Goal: Information Seeking & Learning: Find specific fact

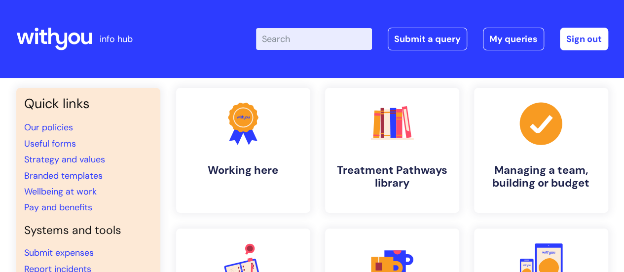
click at [325, 39] on input "Enter your search term here..." at bounding box center [314, 39] width 116 height 22
type input "pay"
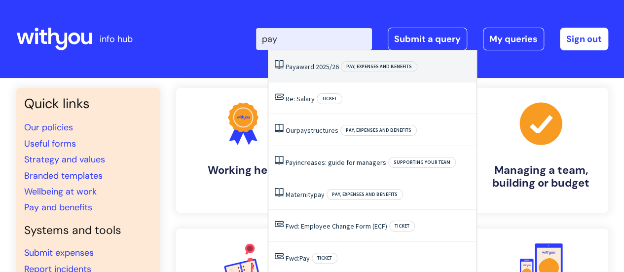
click at [324, 66] on link "Pay award 2025/26" at bounding box center [312, 66] width 53 height 9
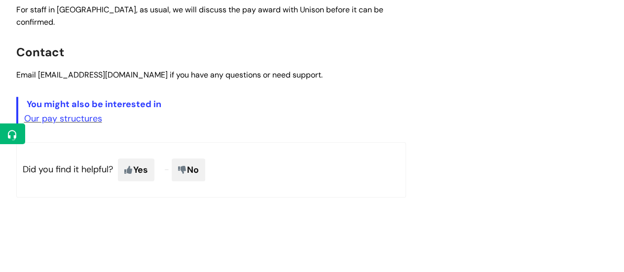
scroll to position [514, 0]
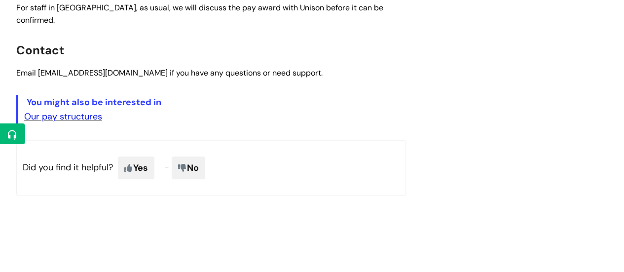
click at [87, 111] on link "Our pay structures" at bounding box center [63, 117] width 78 height 12
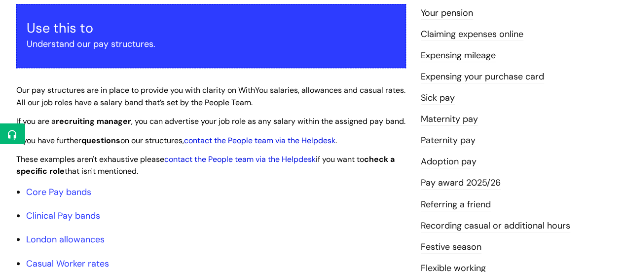
scroll to position [178, 0]
